Goal: Task Accomplishment & Management: Use online tool/utility

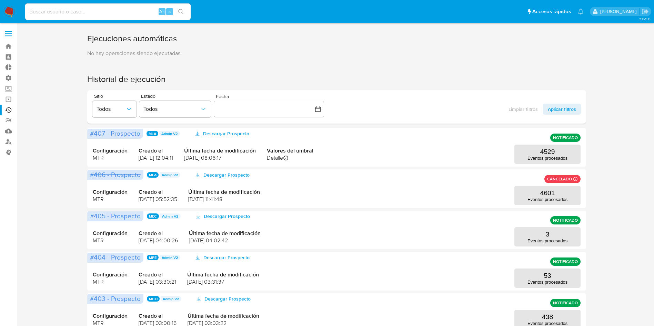
drag, startPoint x: 0, startPoint y: 32, endPoint x: 8, endPoint y: 32, distance: 8.3
click at [0, 32] on label at bounding box center [8, 34] width 17 height 14
click at [0, 0] on input "checkbox" at bounding box center [0, 0] width 0 height 0
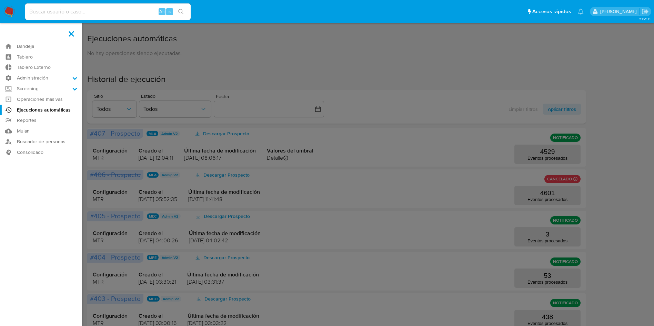
click at [9, 32] on aside "Bandeja Tablero Tablero Externo Administración Reglas Roles Usuarios Equipos Co…" at bounding box center [41, 283] width 82 height 566
click at [41, 84] on label "Screening" at bounding box center [41, 88] width 82 height 11
click at [0, 0] on input "Screening" at bounding box center [0, 0] width 0 height 0
click at [42, 76] on label "Administración" at bounding box center [41, 78] width 82 height 11
click at [0, 0] on input "Administración" at bounding box center [0, 0] width 0 height 0
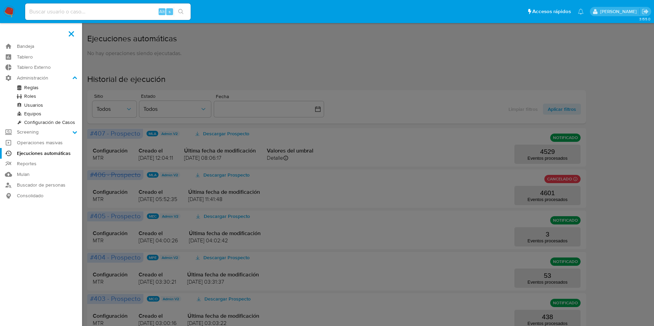
click at [35, 89] on link "Reglas" at bounding box center [41, 87] width 82 height 9
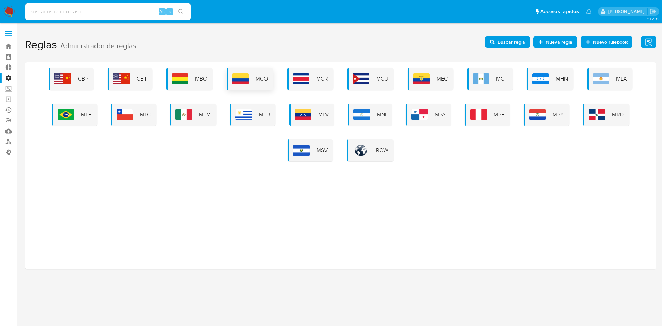
click at [259, 81] on span "MCO" at bounding box center [261, 79] width 12 height 8
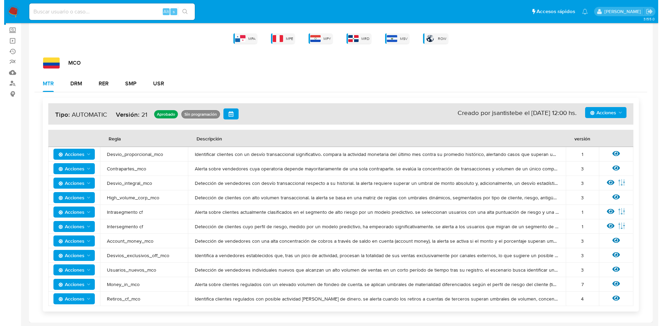
scroll to position [60, 0]
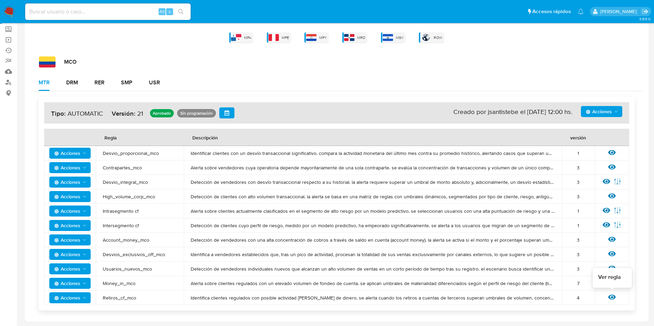
click at [613, 299] on icon at bounding box center [612, 297] width 8 height 5
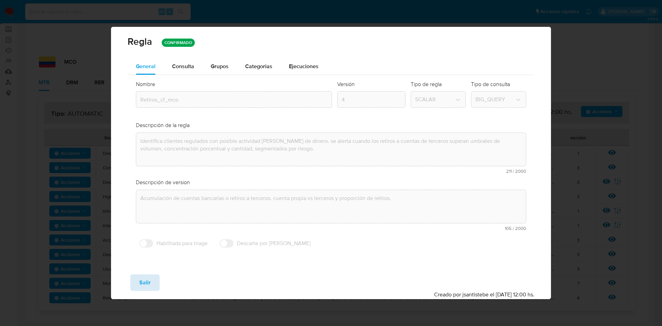
click at [153, 277] on button "Salir" at bounding box center [144, 283] width 29 height 17
type input "1"
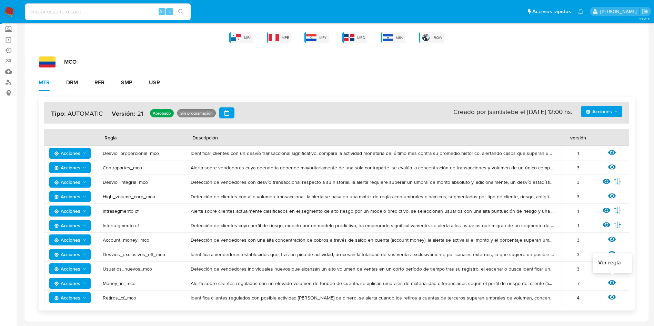
click at [613, 282] on icon at bounding box center [612, 283] width 8 height 8
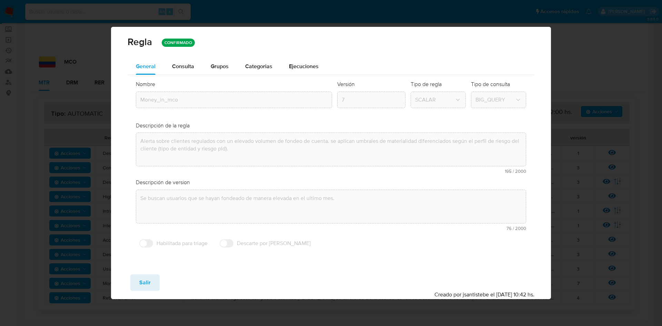
click at [182, 65] on span "Consulta" at bounding box center [183, 66] width 22 height 8
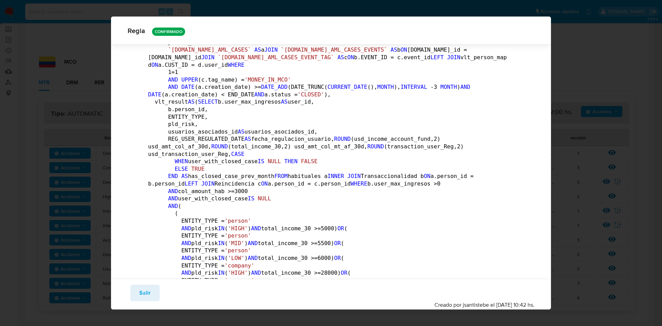
scroll to position [617, 0]
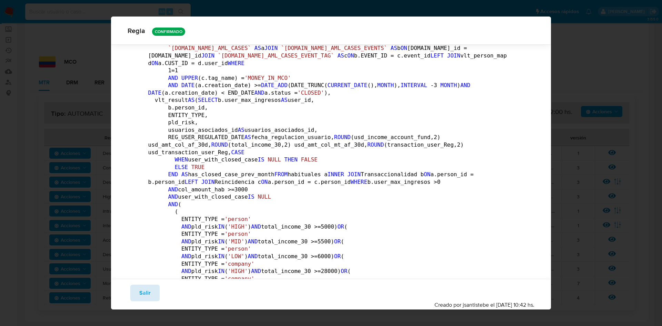
click at [133, 295] on button "Salir" at bounding box center [144, 293] width 29 height 17
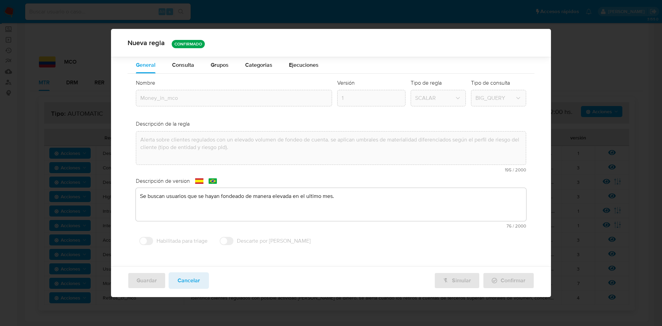
scroll to position [0, 0]
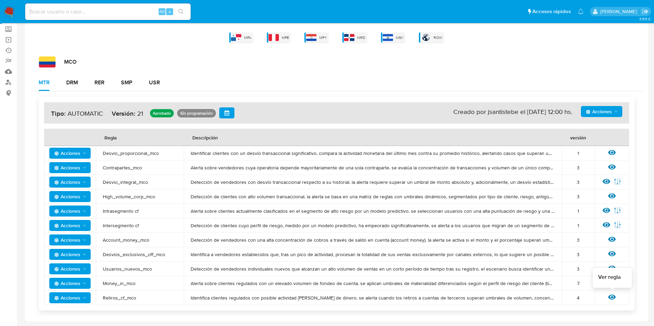
click at [606, 298] on div "Ver regla" at bounding box center [612, 298] width 21 height 9
click at [611, 296] on icon at bounding box center [612, 298] width 8 height 8
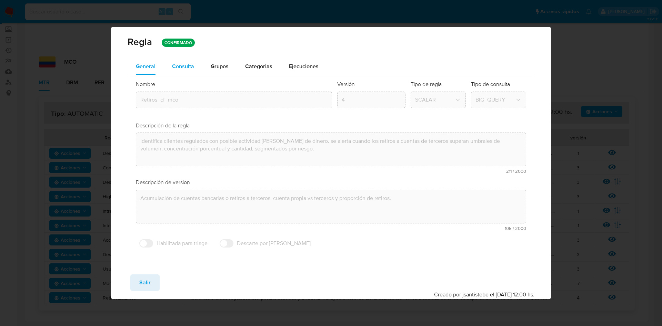
click at [190, 62] on span "Consulta" at bounding box center [183, 66] width 22 height 8
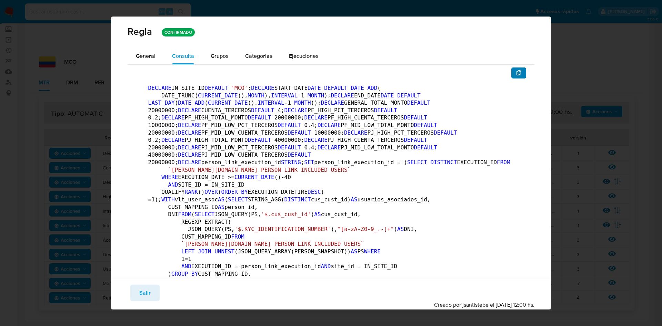
click at [512, 78] on button "button" at bounding box center [518, 73] width 15 height 11
